Goal: Task Accomplishment & Management: Use online tool/utility

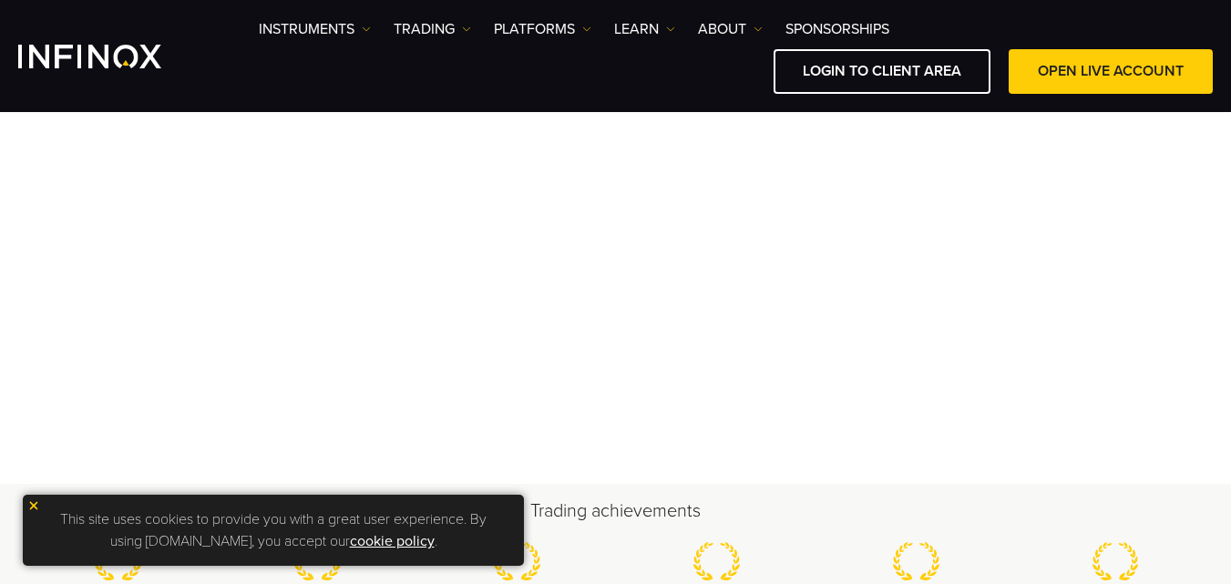
scroll to position [303, 0]
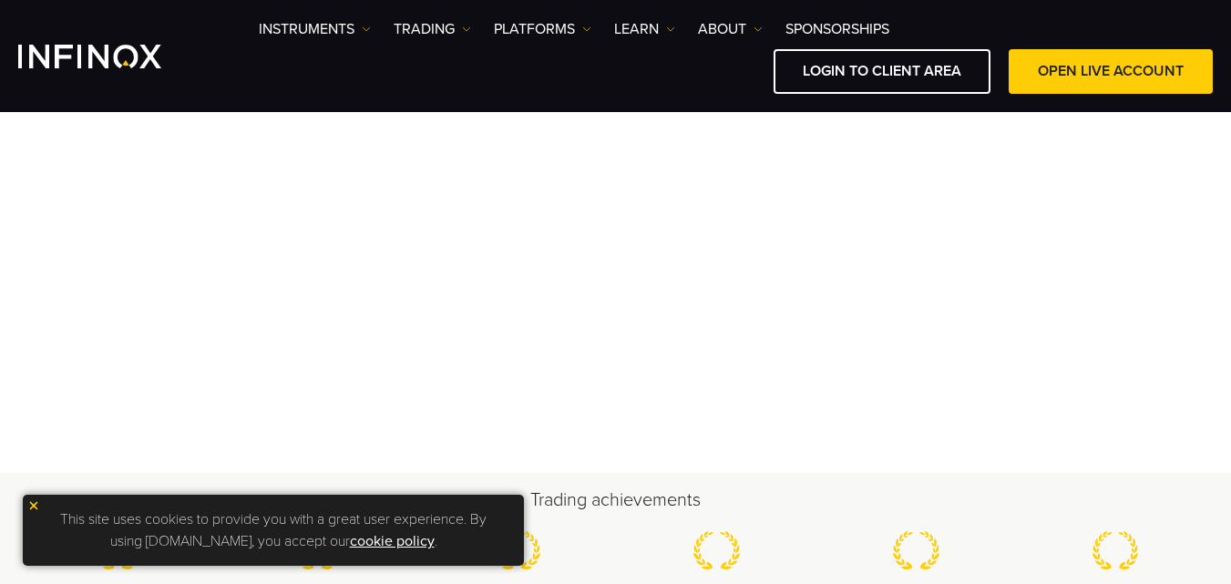
click at [34, 508] on img at bounding box center [33, 505] width 13 height 13
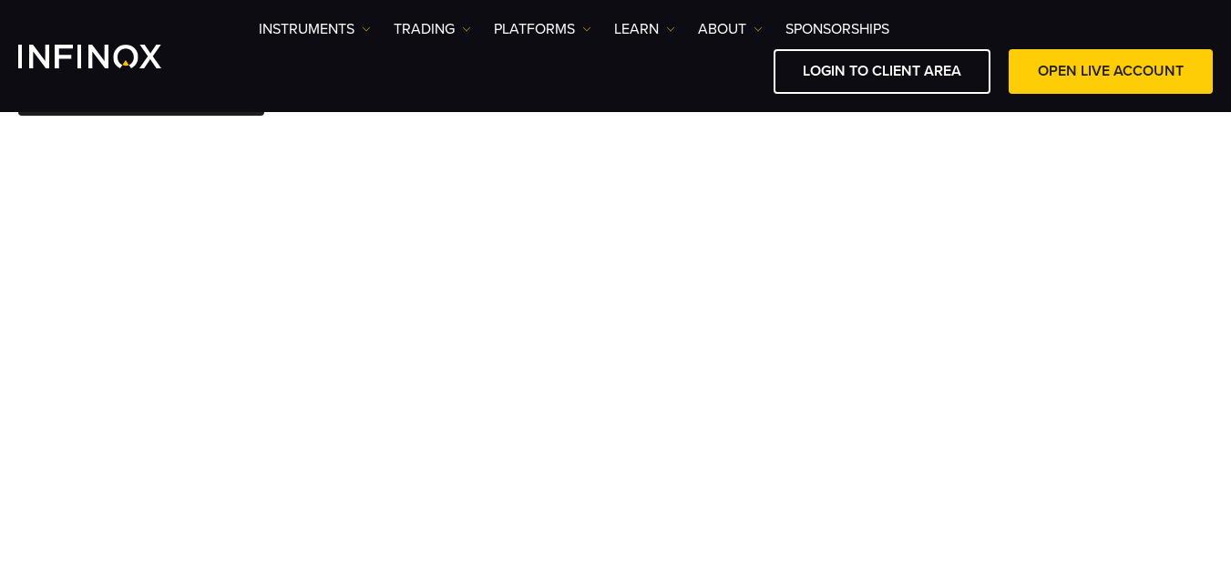
scroll to position [76, 0]
